Goal: Task Accomplishment & Management: Use online tool/utility

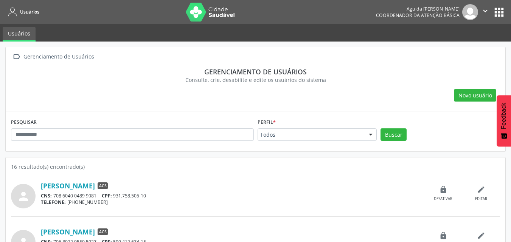
scroll to position [453, 0]
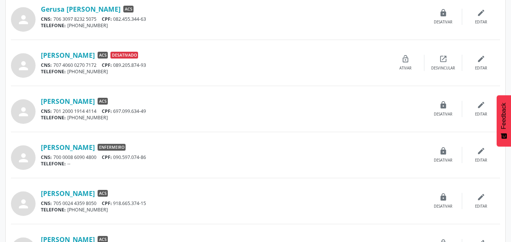
drag, startPoint x: 152, startPoint y: 111, endPoint x: 132, endPoint y: 111, distance: 20.4
click at [138, 111] on div "CNS: 701 2000 1914 4114 CPF: 697.099.634-49" at bounding box center [232, 111] width 383 height 6
drag, startPoint x: 127, startPoint y: 111, endPoint x: 134, endPoint y: 111, distance: 6.8
click at [134, 111] on div "CNS: 701 2000 1914 4114 CPF: 697.099.634-49" at bounding box center [232, 111] width 383 height 6
click at [153, 109] on div "CNS: 701 2000 1914 4114 CPF: 697.099.634-49" at bounding box center [232, 111] width 383 height 6
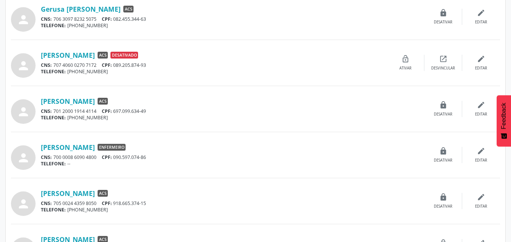
drag, startPoint x: 152, startPoint y: 113, endPoint x: 120, endPoint y: 112, distance: 32.1
click at [126, 113] on div "CNS: 701 2000 1914 4114 CPF: 697.099.634-49" at bounding box center [232, 111] width 383 height 6
click at [117, 112] on div "CNS: 701 2000 1914 4114 CPF: 697.099.634-49" at bounding box center [232, 111] width 383 height 6
click at [157, 110] on div "CNS: 701 2000 1914 4114 CPF: 697.099.634-49" at bounding box center [232, 111] width 383 height 6
drag, startPoint x: 151, startPoint y: 111, endPoint x: 125, endPoint y: 112, distance: 26.5
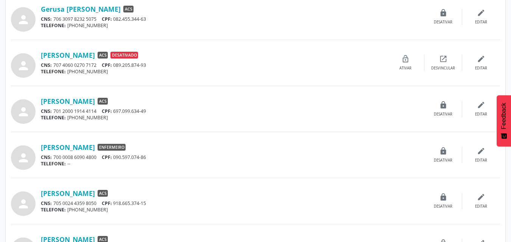
click at [130, 112] on div "CNS: 701 2000 1914 4114 CPF: 697.099.634-49" at bounding box center [232, 111] width 383 height 6
drag, startPoint x: 125, startPoint y: 112, endPoint x: 119, endPoint y: 111, distance: 6.2
click at [117, 111] on div "CNS: 701 2000 1914 4114 CPF: 697.099.634-49" at bounding box center [232, 111] width 383 height 6
click at [161, 111] on div "CNS: 701 2000 1914 4114 CPF: 697.099.634-49" at bounding box center [232, 111] width 383 height 6
drag, startPoint x: 149, startPoint y: 113, endPoint x: 117, endPoint y: 111, distance: 31.8
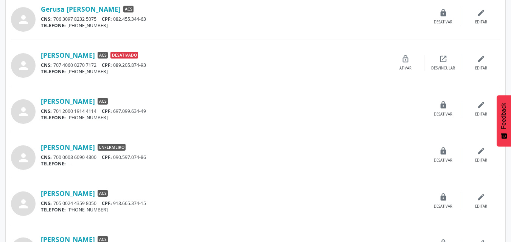
click at [117, 111] on div "CNS: 701 2000 1914 4114 CPF: 697.099.634-49" at bounding box center [232, 111] width 383 height 6
copy div "697.099.634-49"
